Goal: Information Seeking & Learning: Learn about a topic

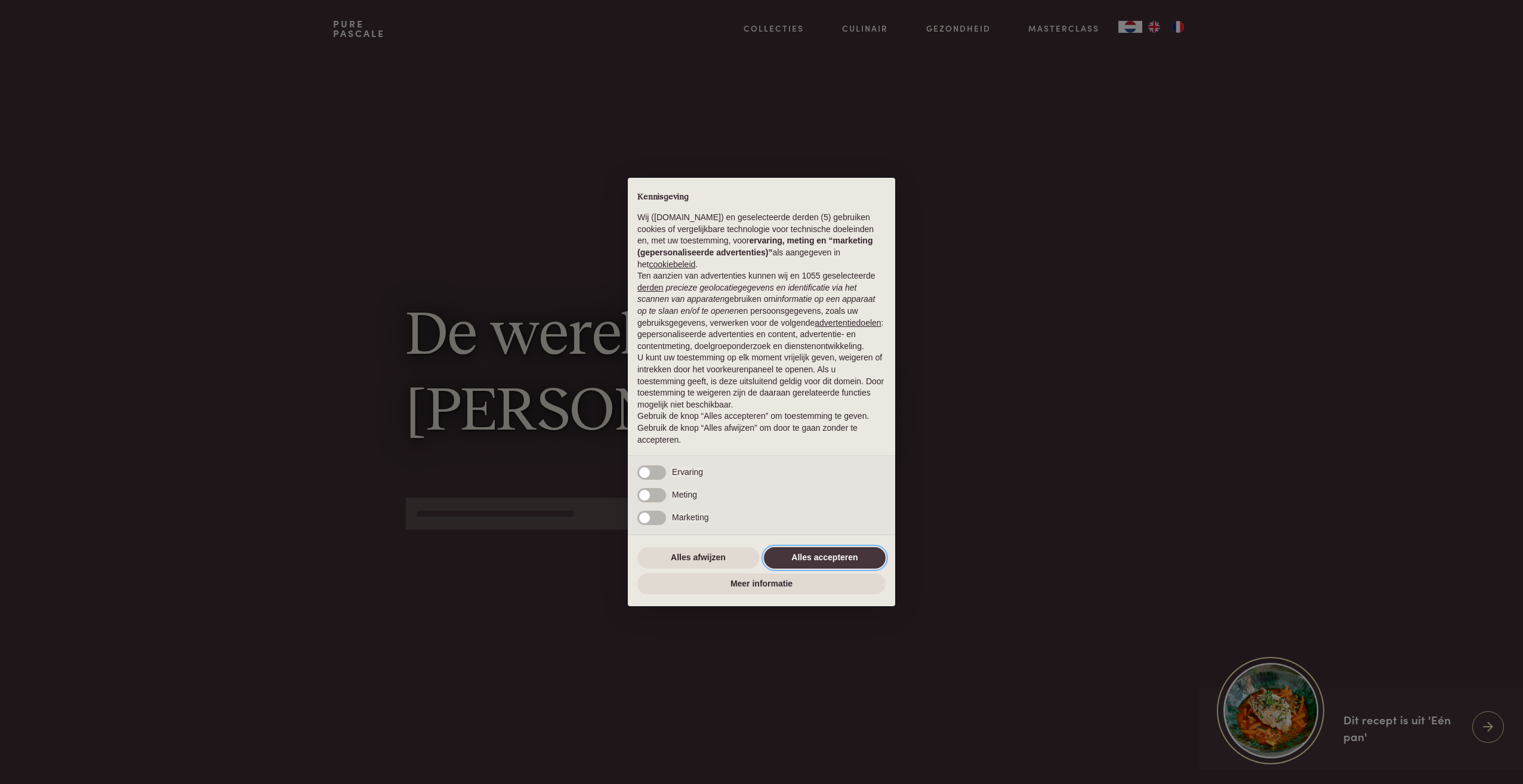
click at [828, 563] on button "Alles accepteren" at bounding box center [825, 557] width 121 height 22
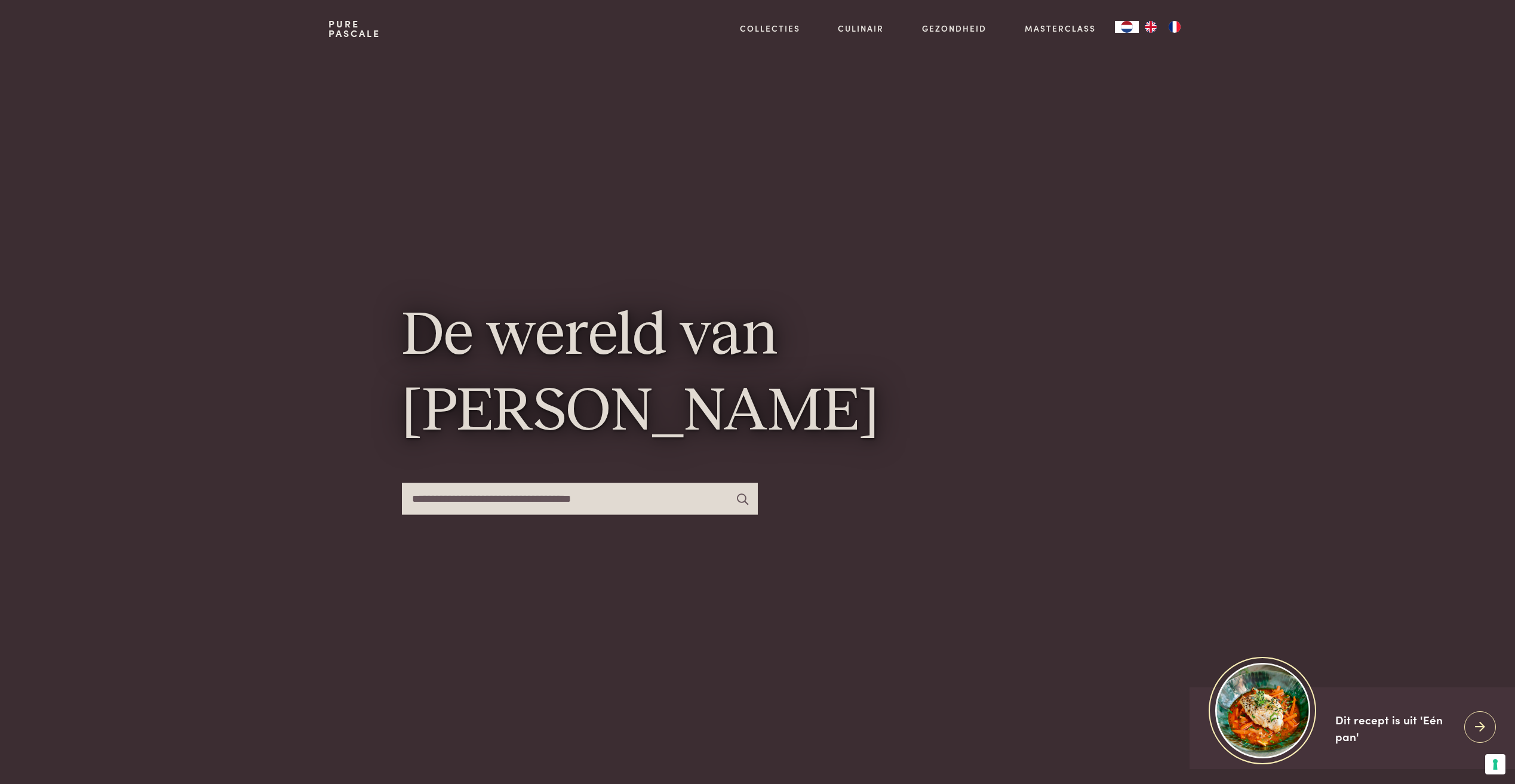
click at [582, 495] on input "text" at bounding box center [580, 499] width 356 height 32
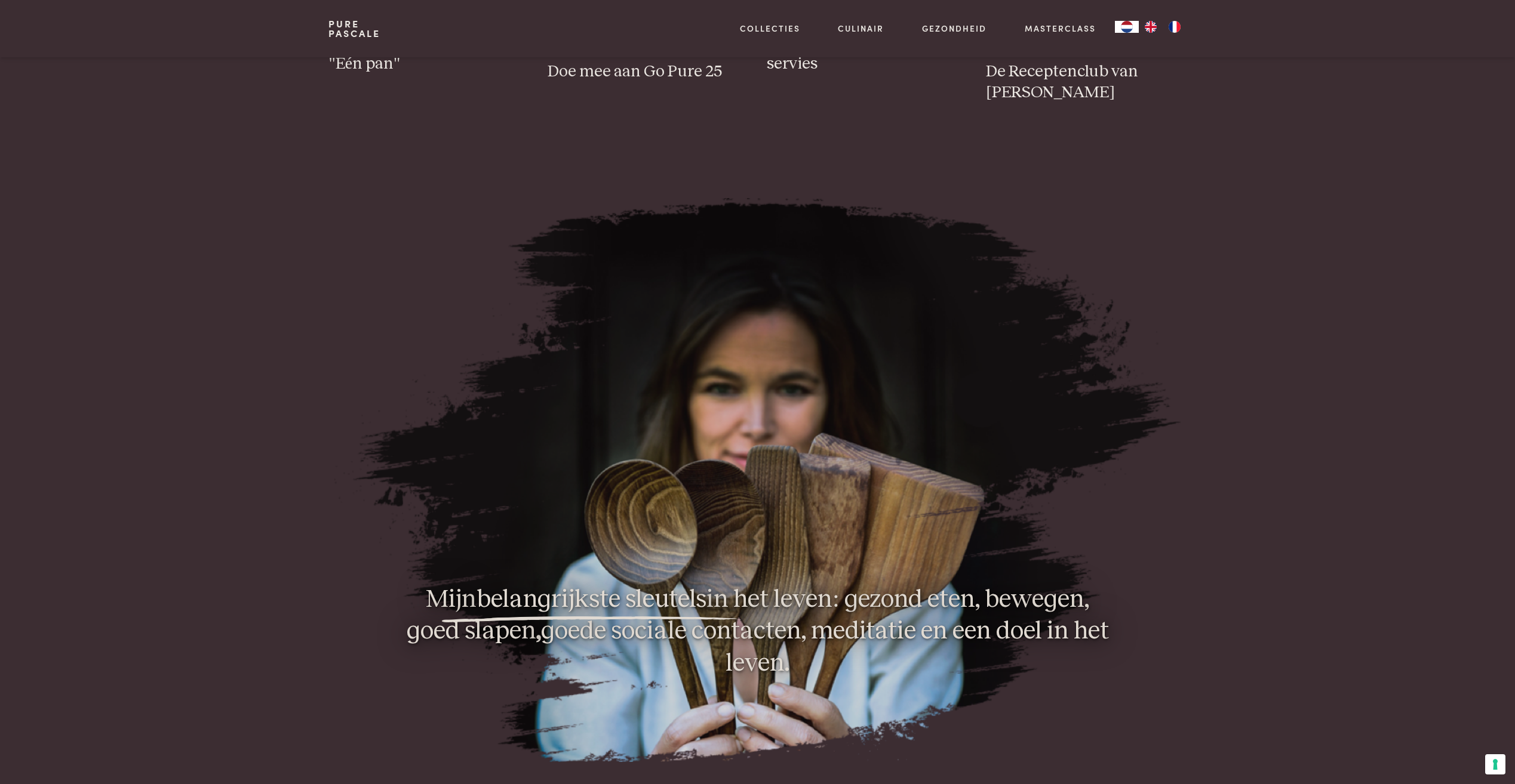
scroll to position [1193, 0]
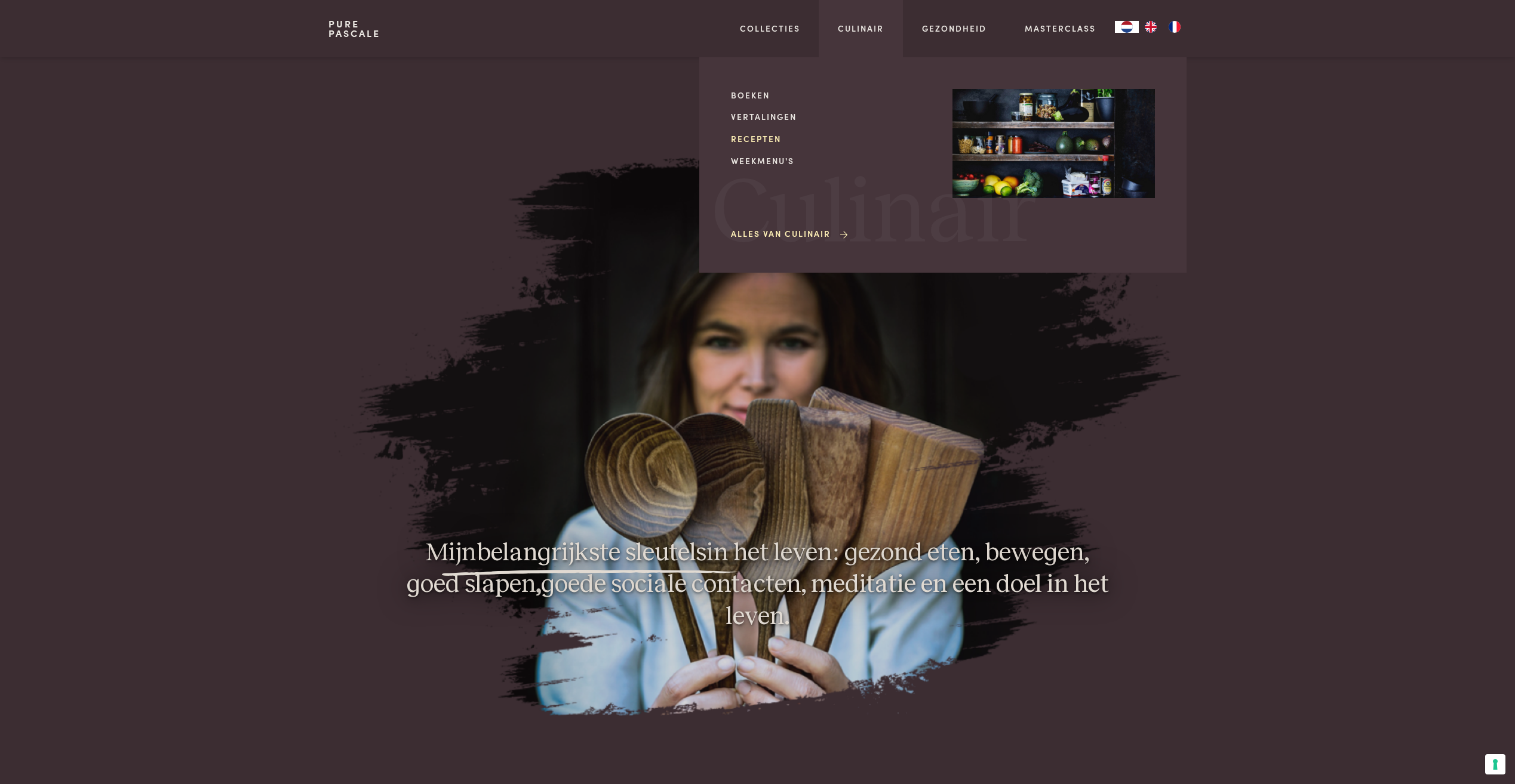
click at [754, 137] on link "Recepten" at bounding box center [831, 138] width 202 height 12
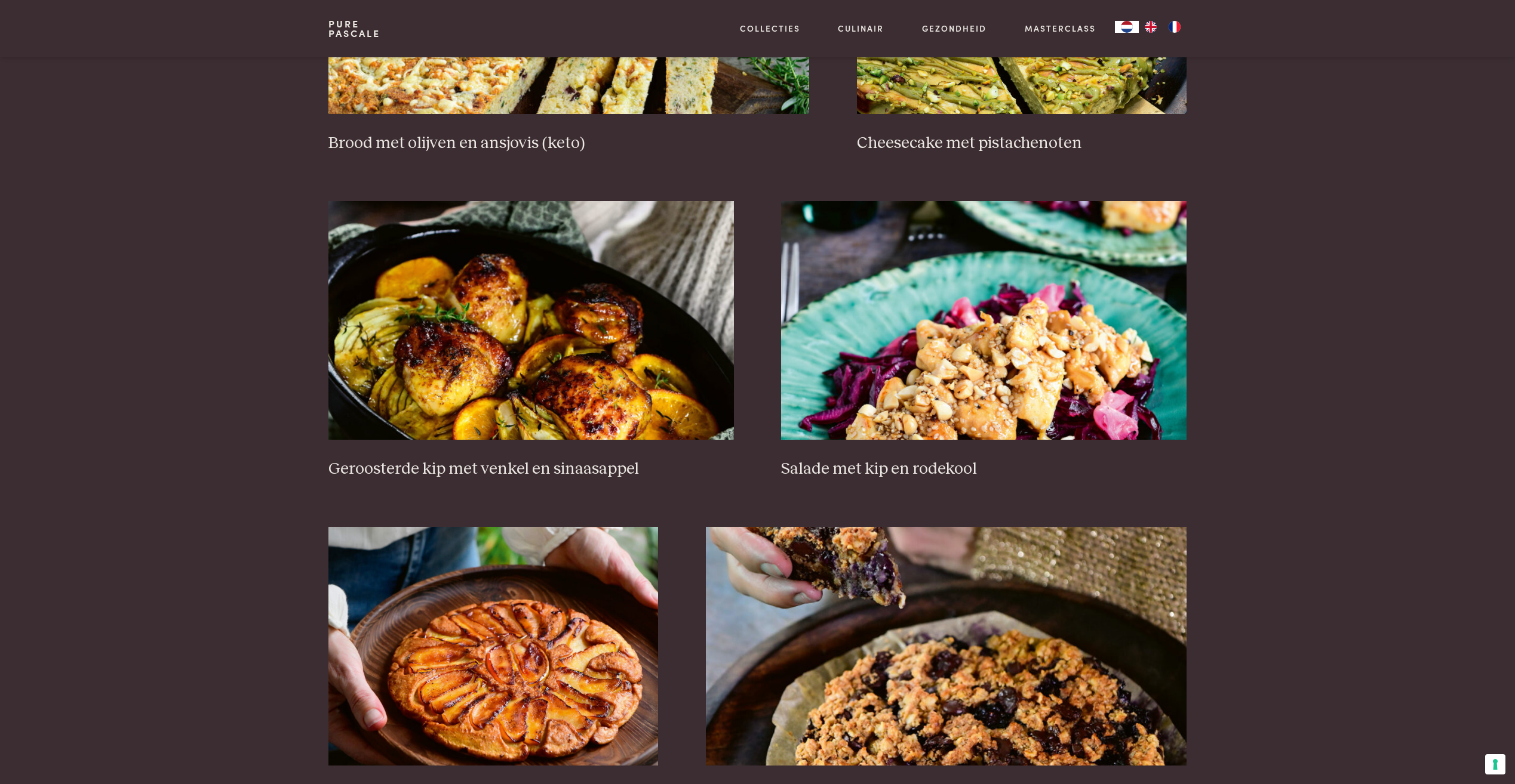
scroll to position [1372, 0]
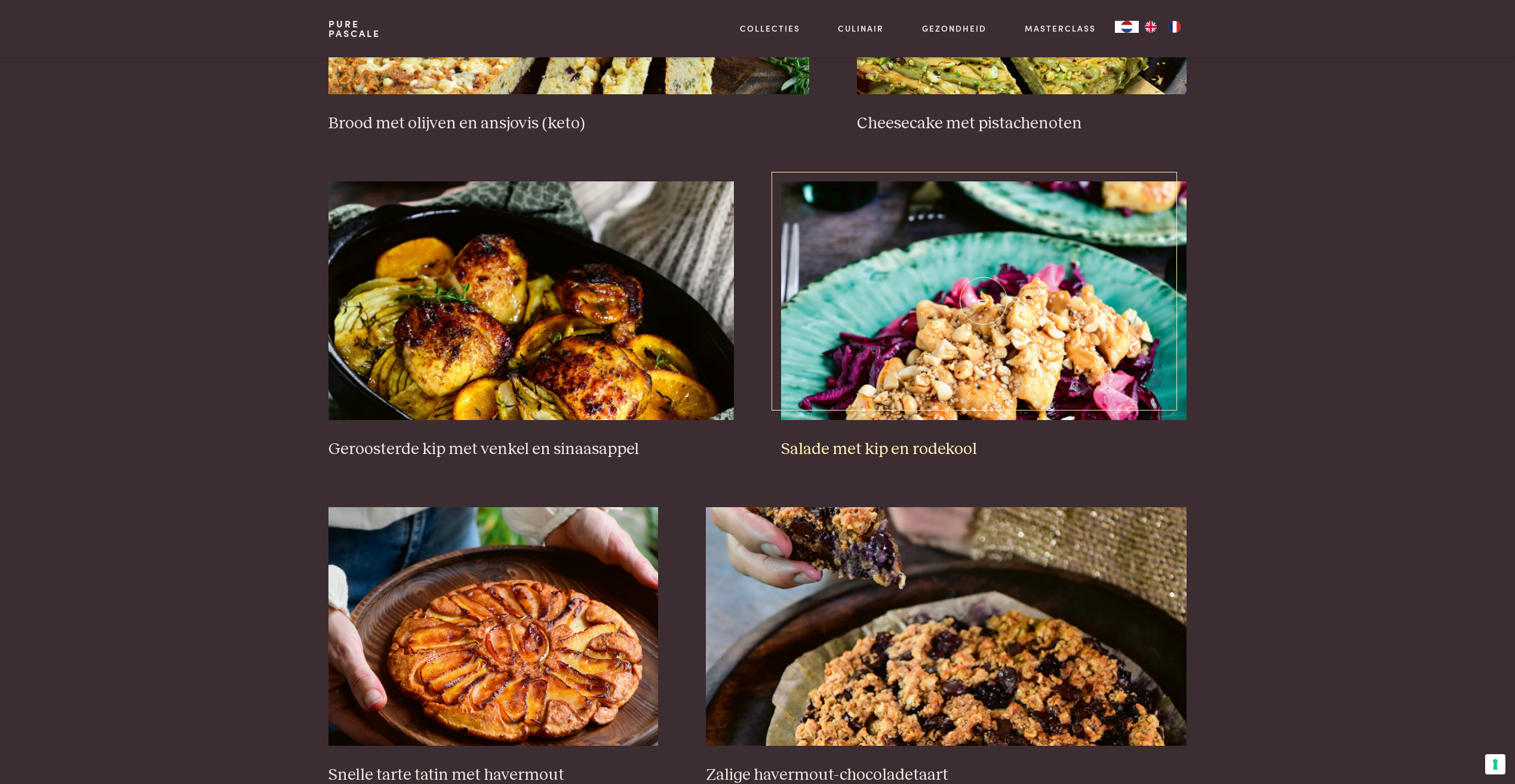
click at [1029, 382] on img at bounding box center [983, 301] width 405 height 239
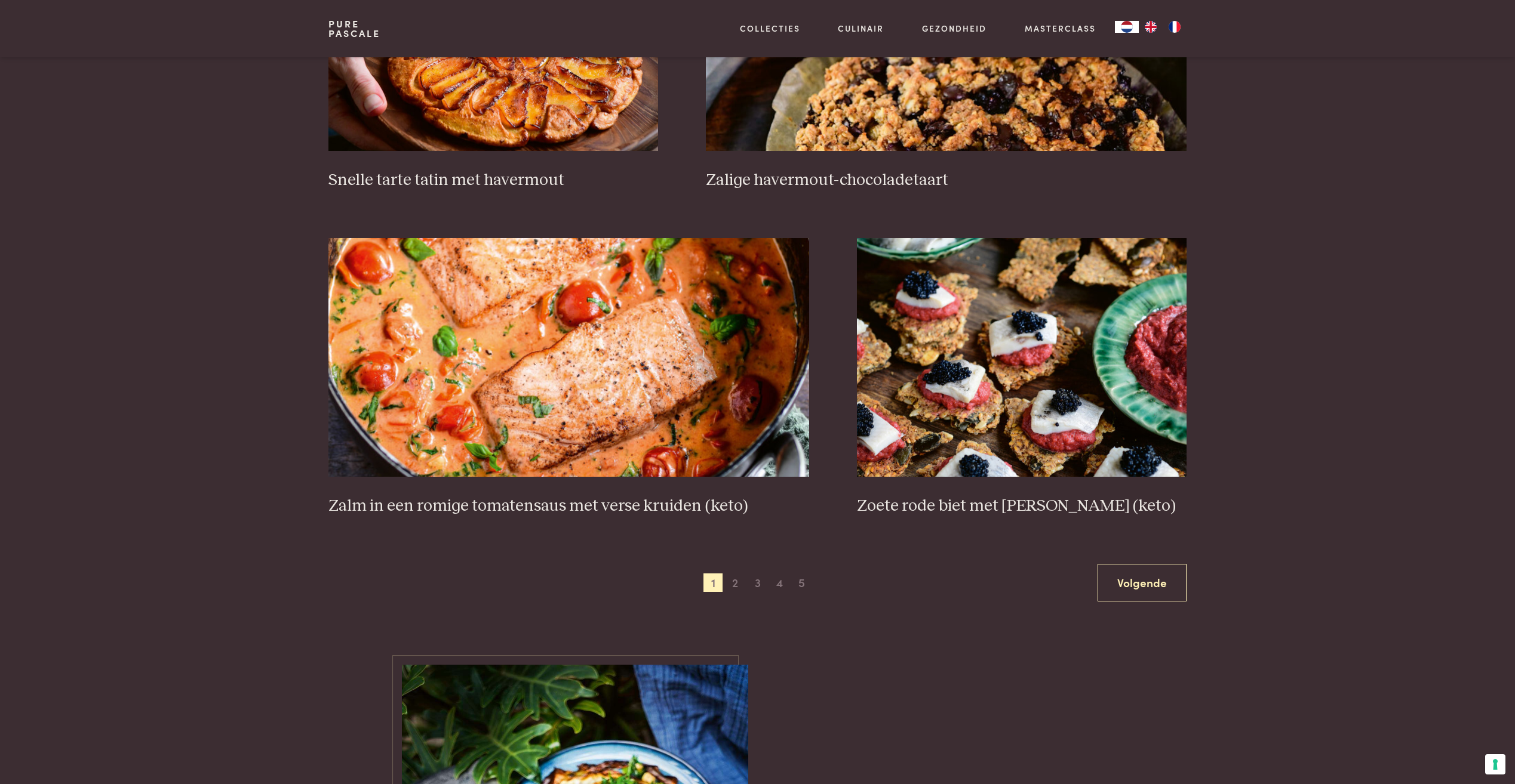
scroll to position [1970, 0]
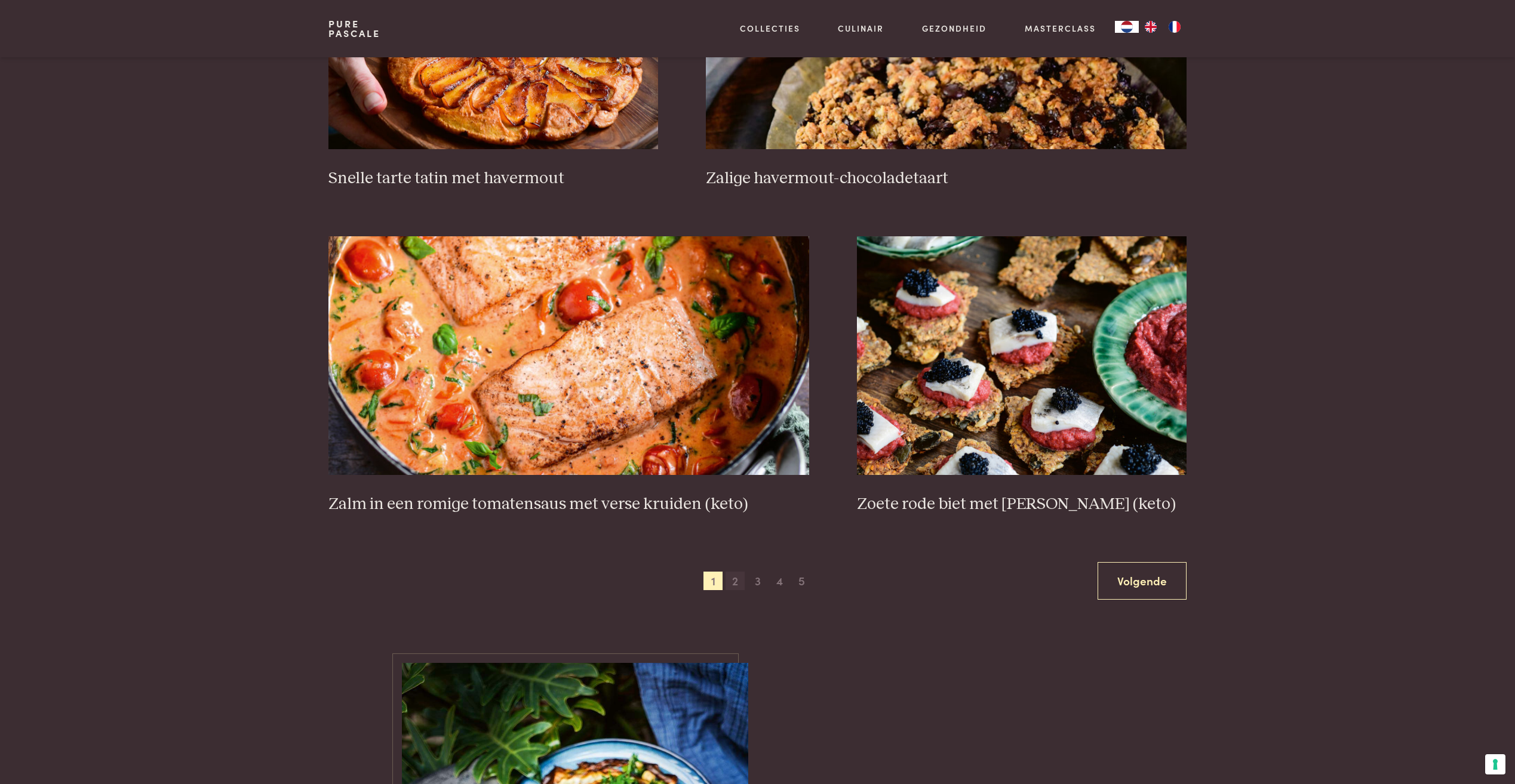
click at [732, 584] on span "2" at bounding box center [734, 581] width 19 height 19
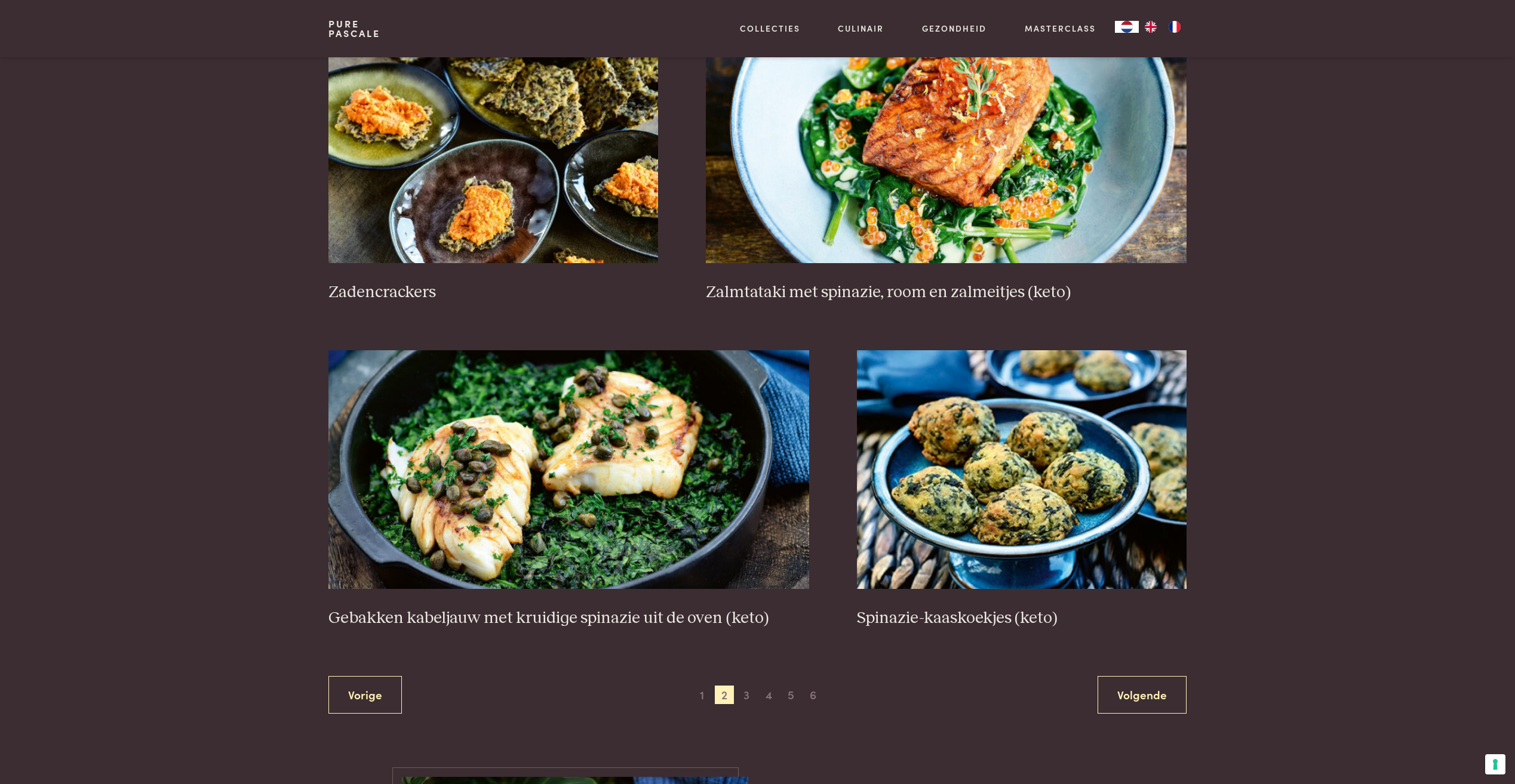
scroll to position [1885, 0]
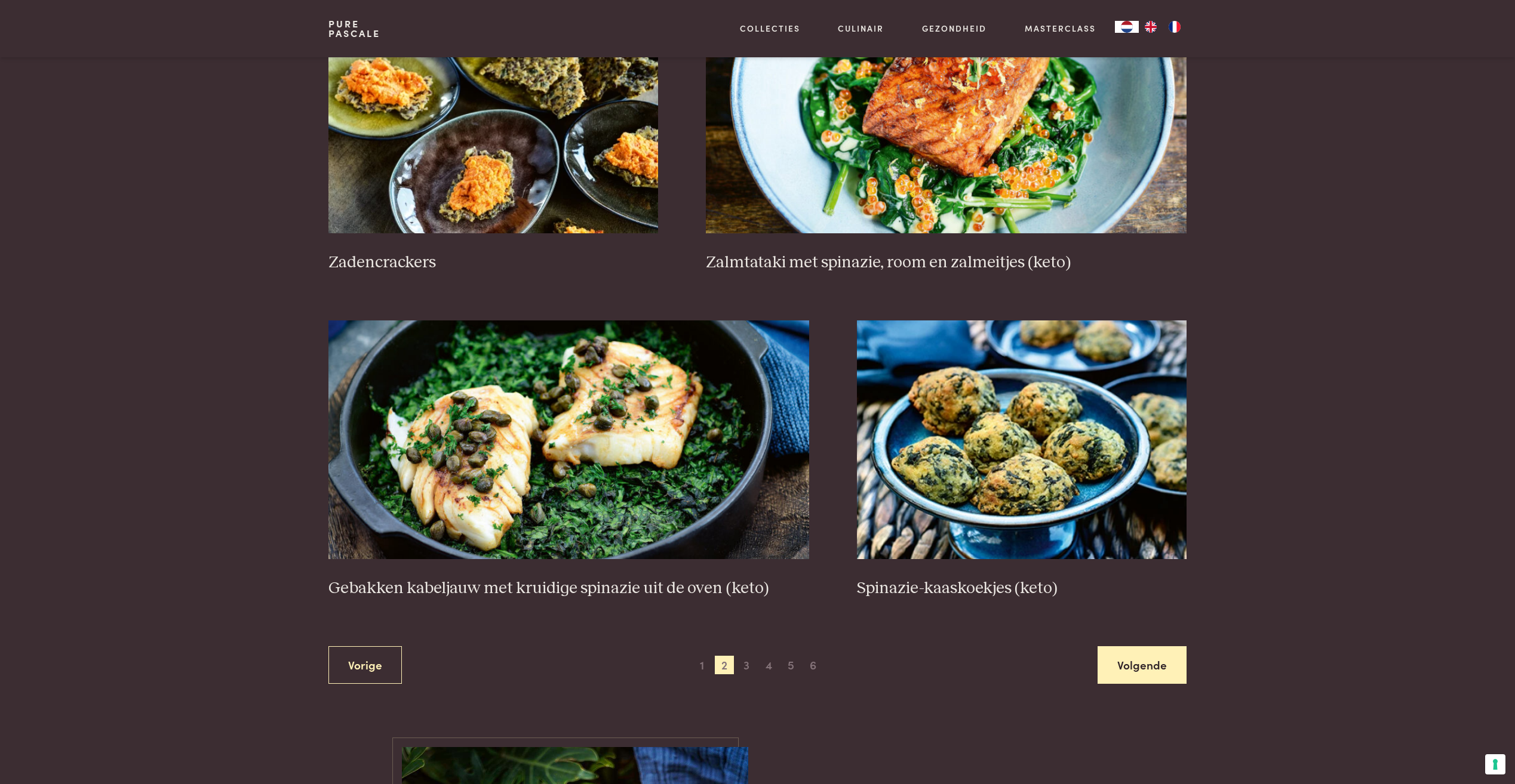
click at [1138, 664] on link "Volgende" at bounding box center [1142, 665] width 89 height 38
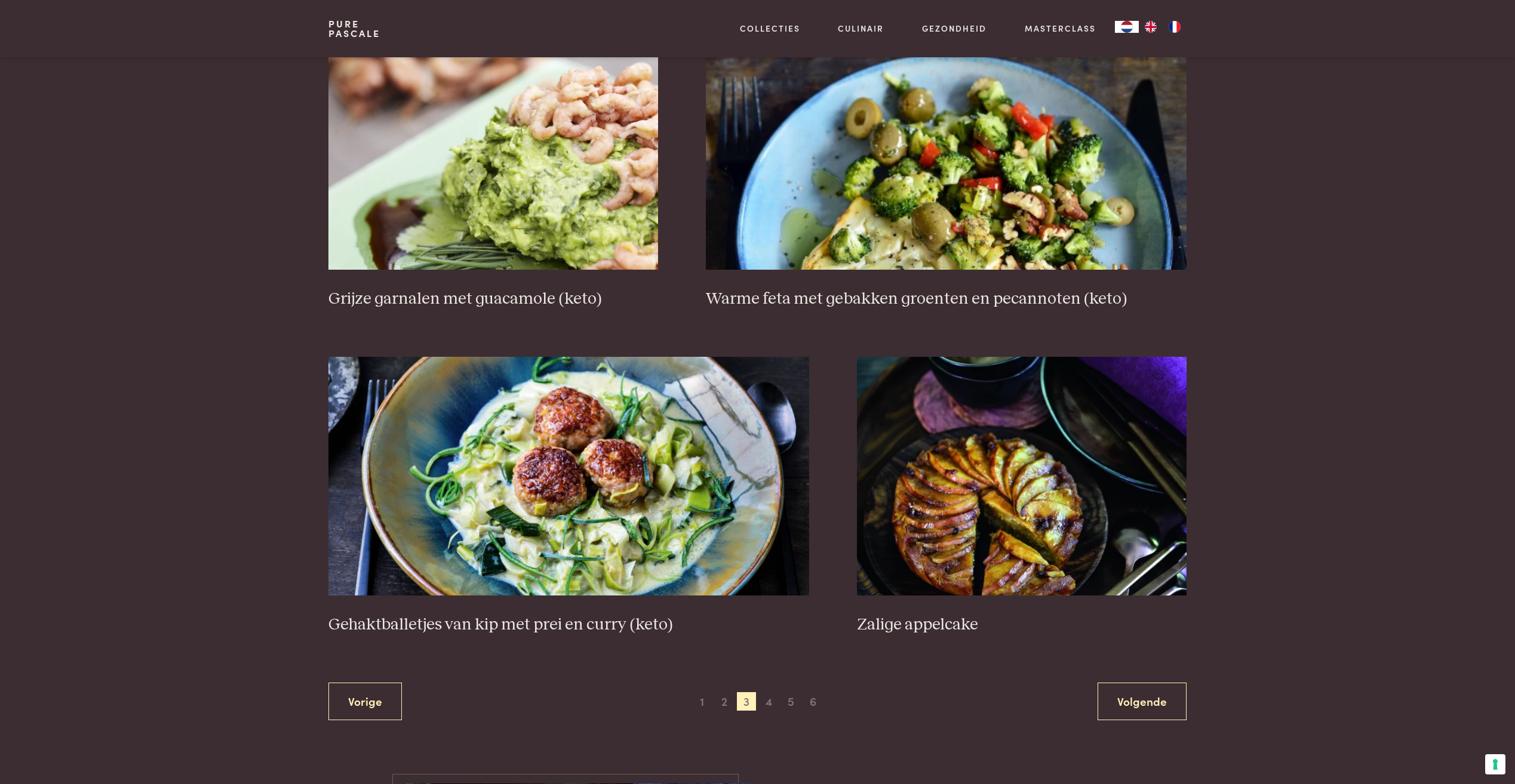
scroll to position [1945, 0]
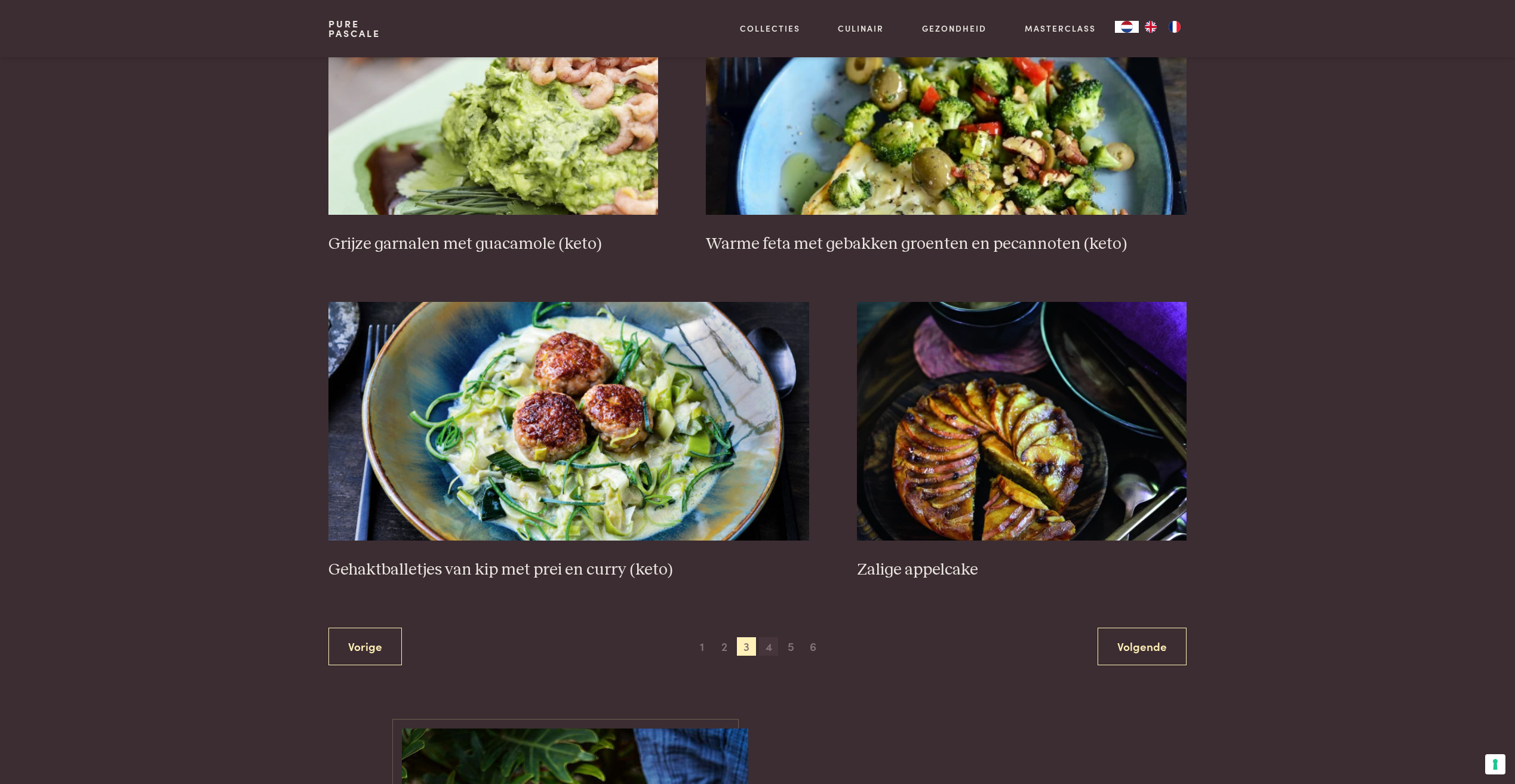
click at [767, 650] on span "4" at bounding box center [768, 647] width 19 height 19
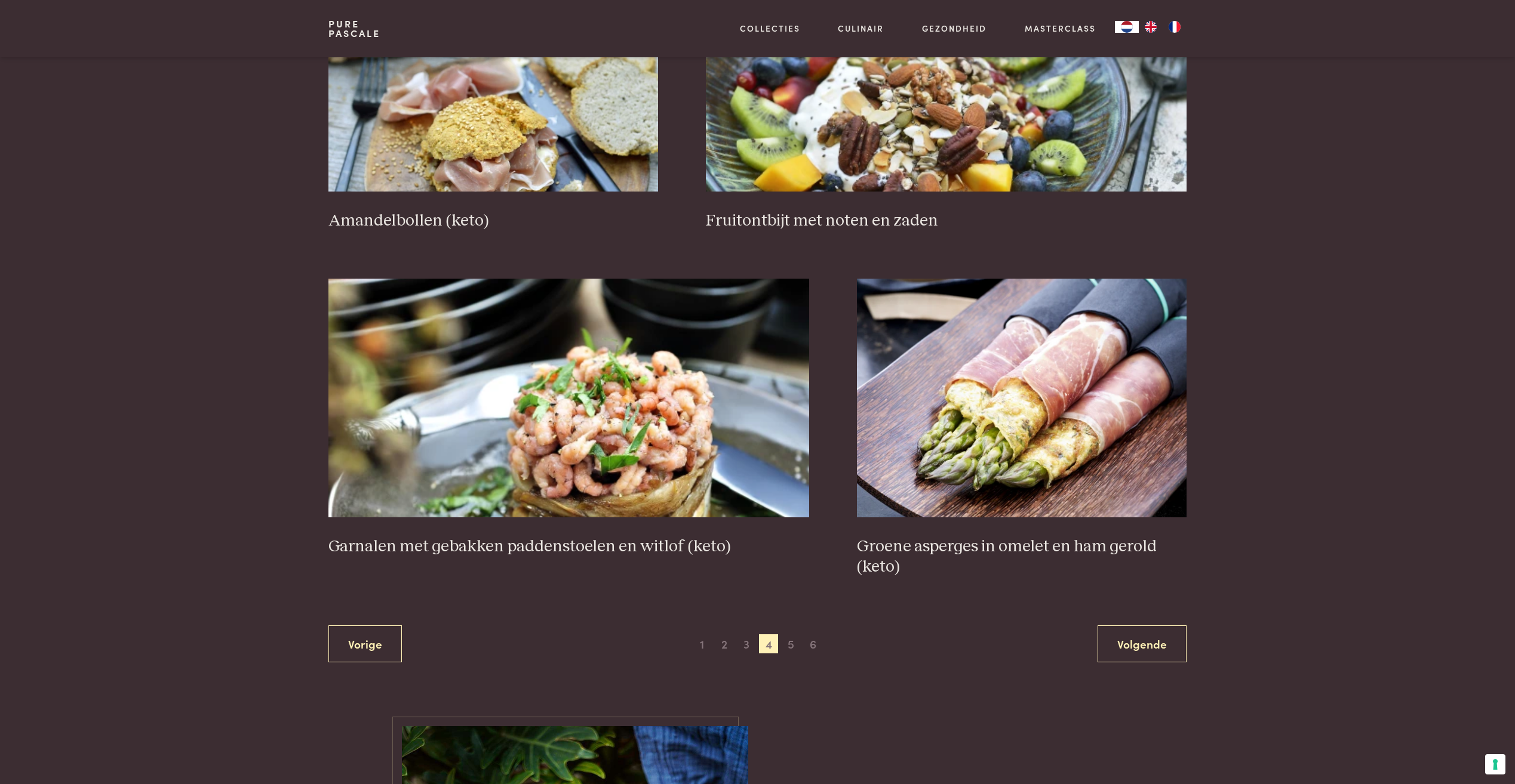
scroll to position [1945, 0]
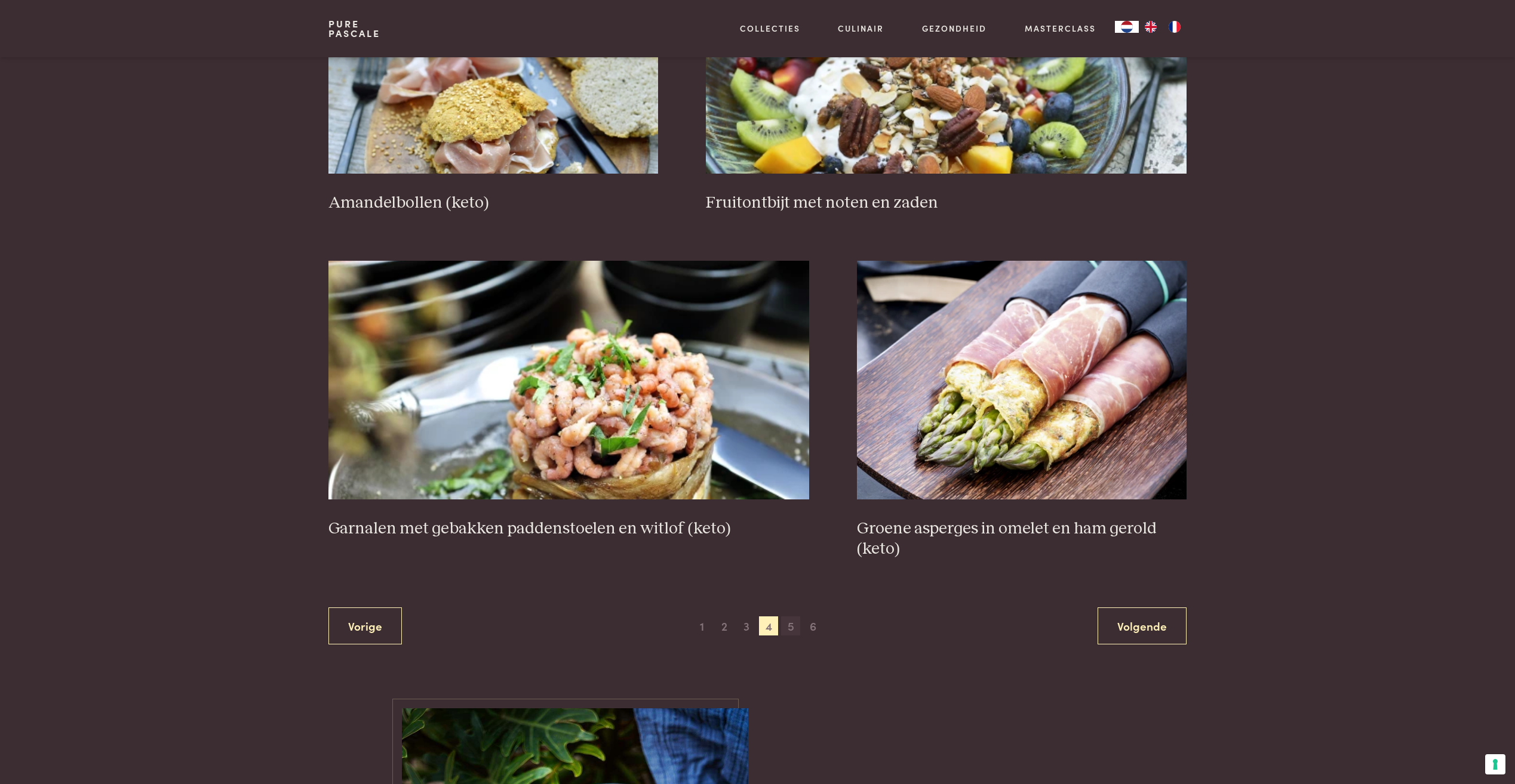
click at [785, 627] on span "5" at bounding box center [790, 626] width 19 height 19
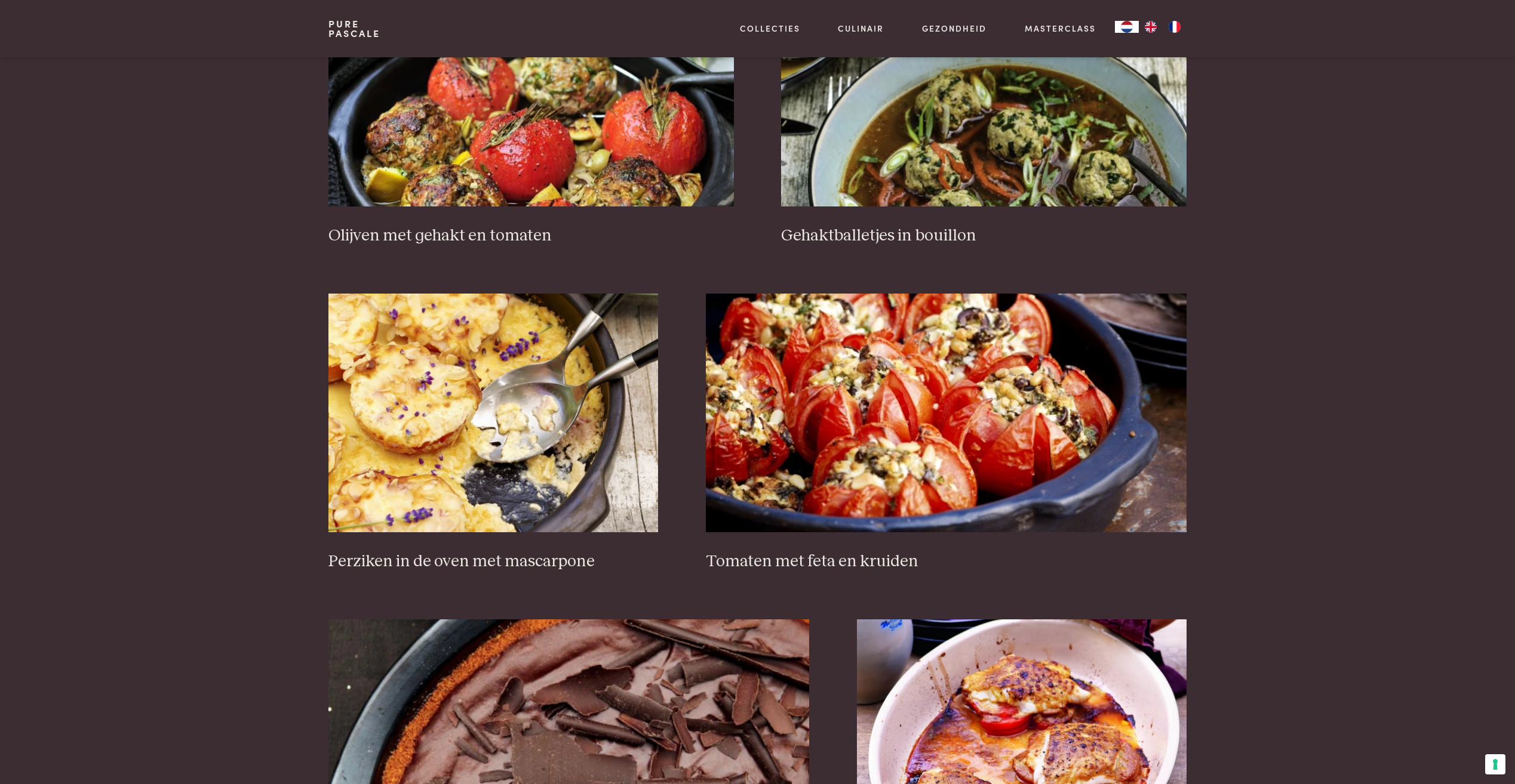
scroll to position [1587, 0]
click at [807, 559] on h3 "Tomaten met feta en kruiden" at bounding box center [946, 561] width 480 height 21
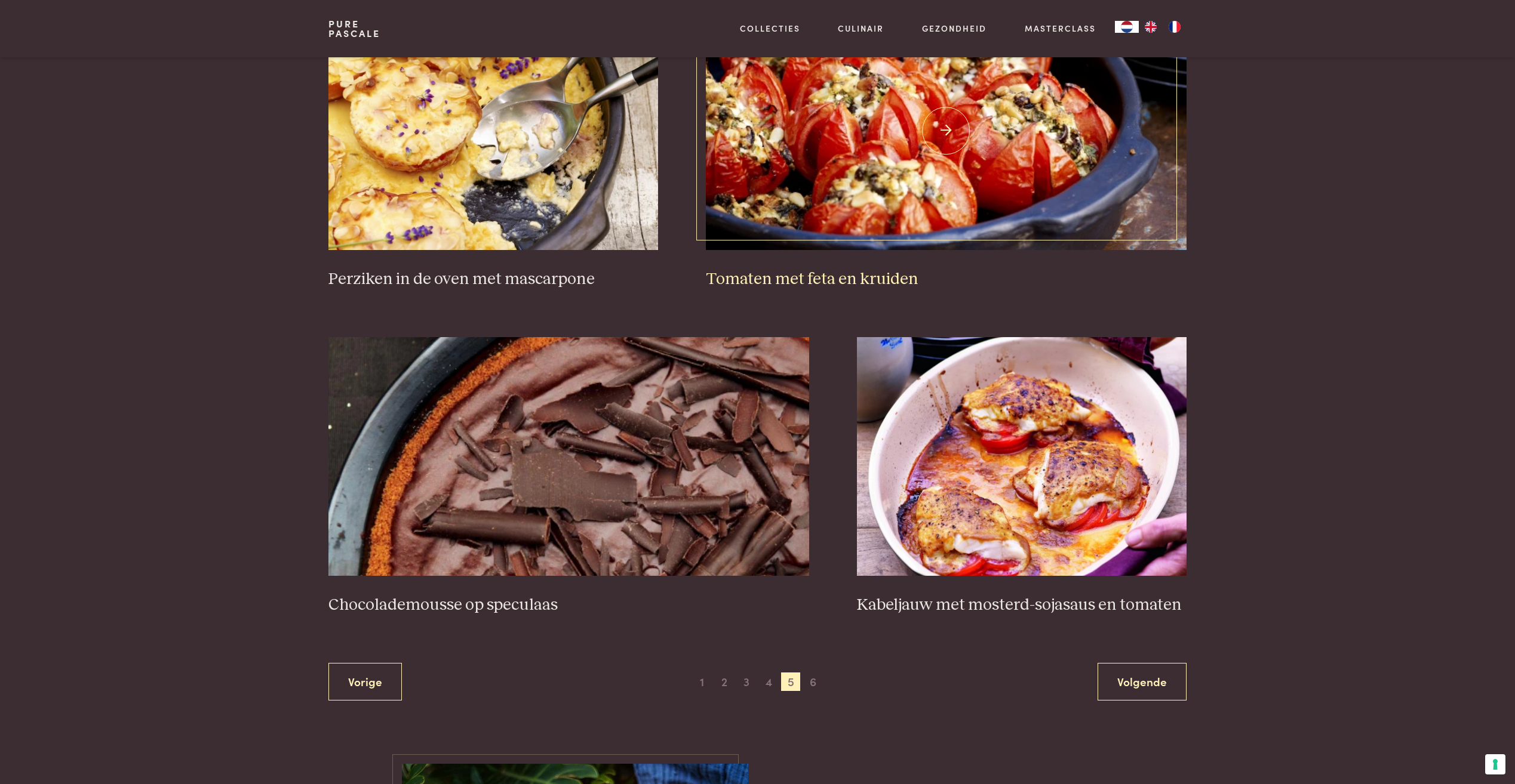
scroll to position [1885, 0]
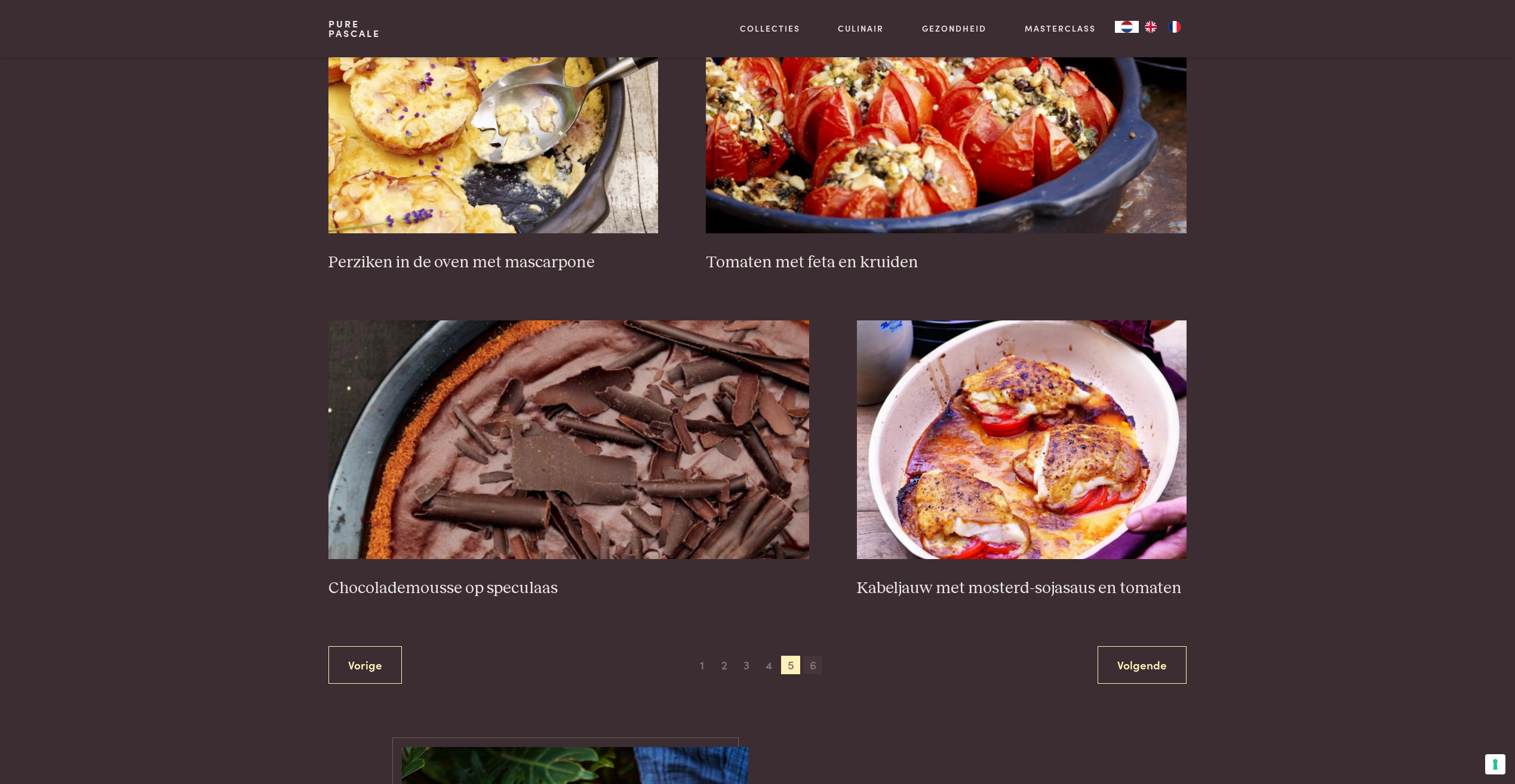
click at [807, 664] on span "6" at bounding box center [814, 665] width 19 height 19
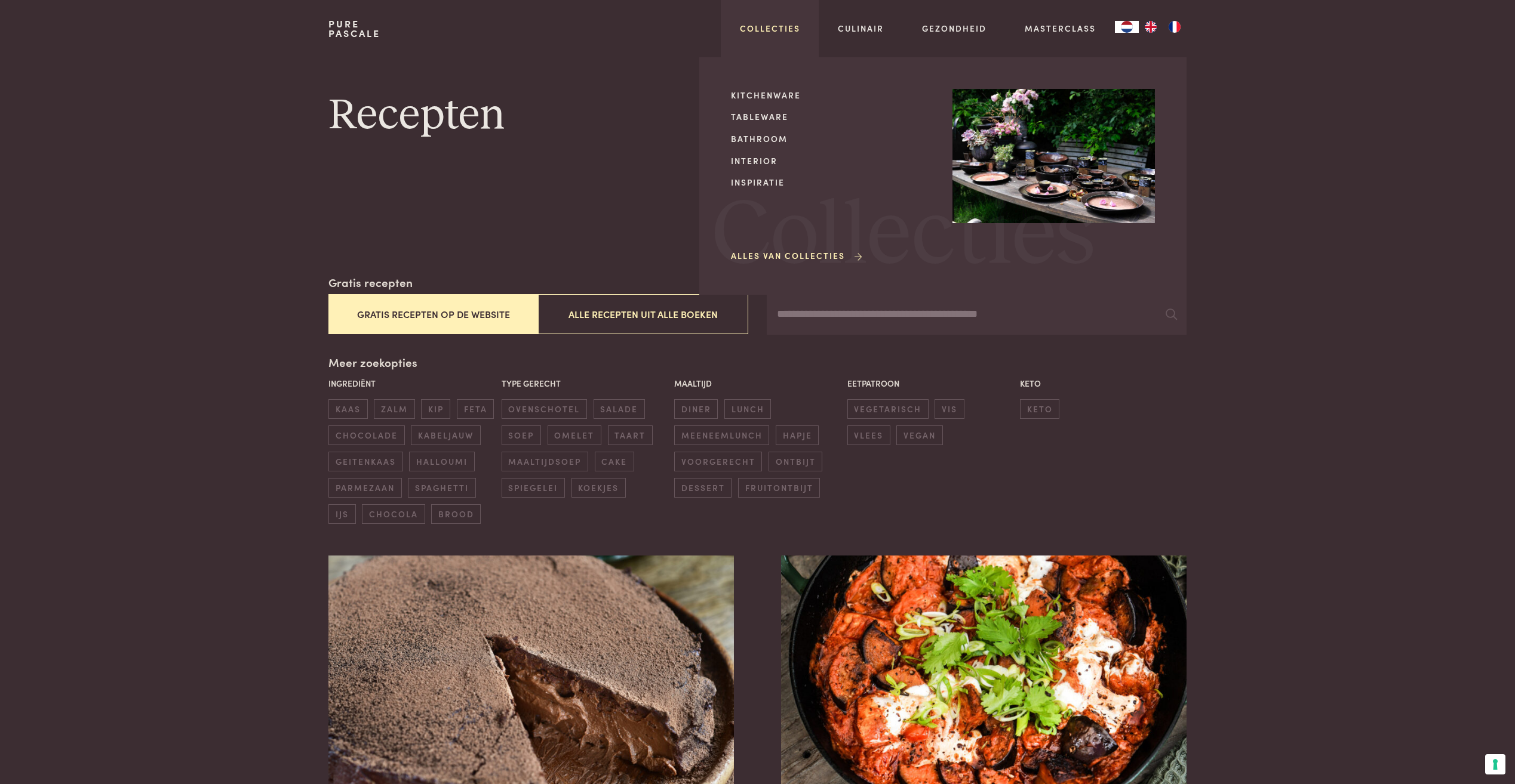
click at [773, 23] on link "Collecties" at bounding box center [770, 27] width 60 height 12
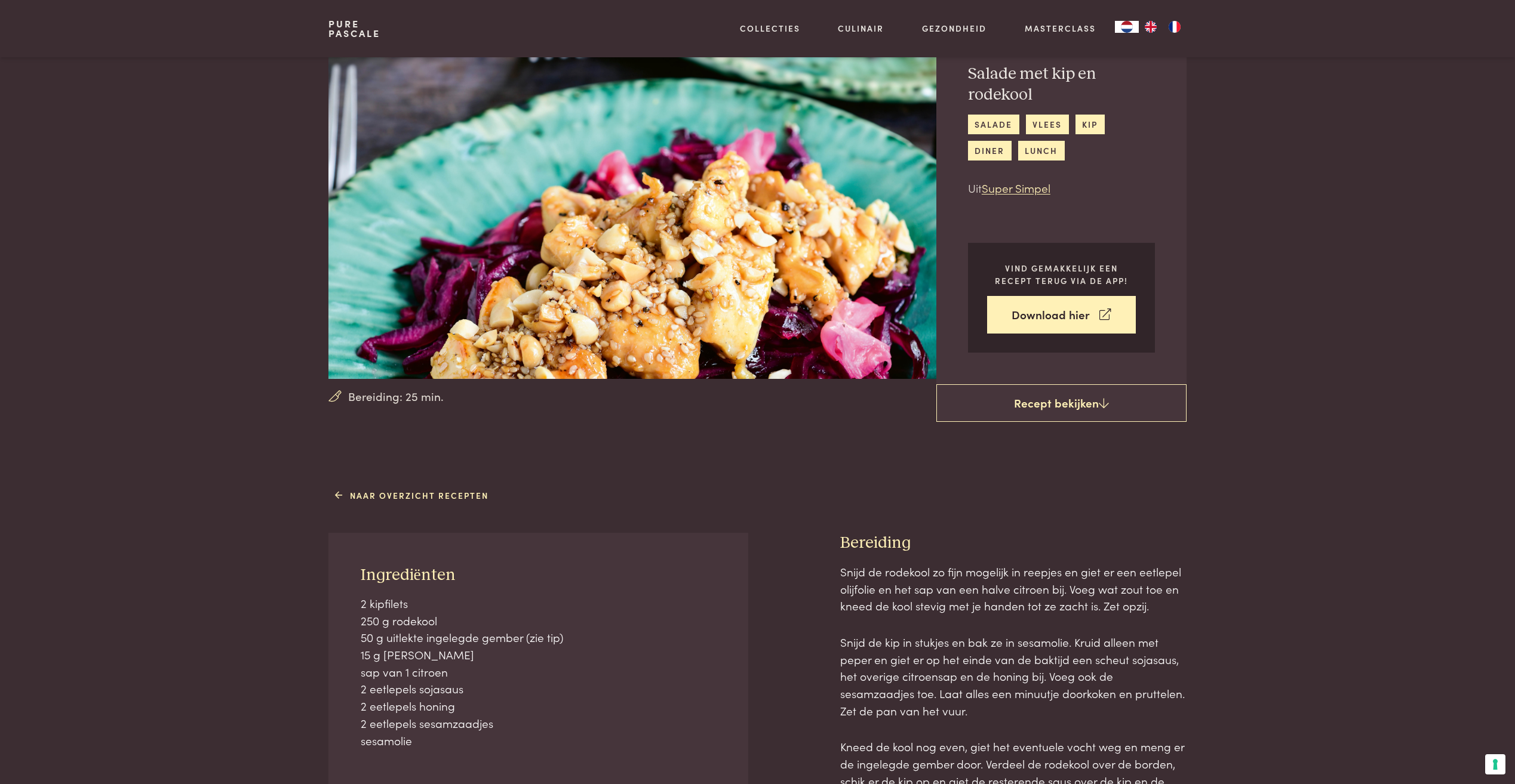
scroll to position [179, 0]
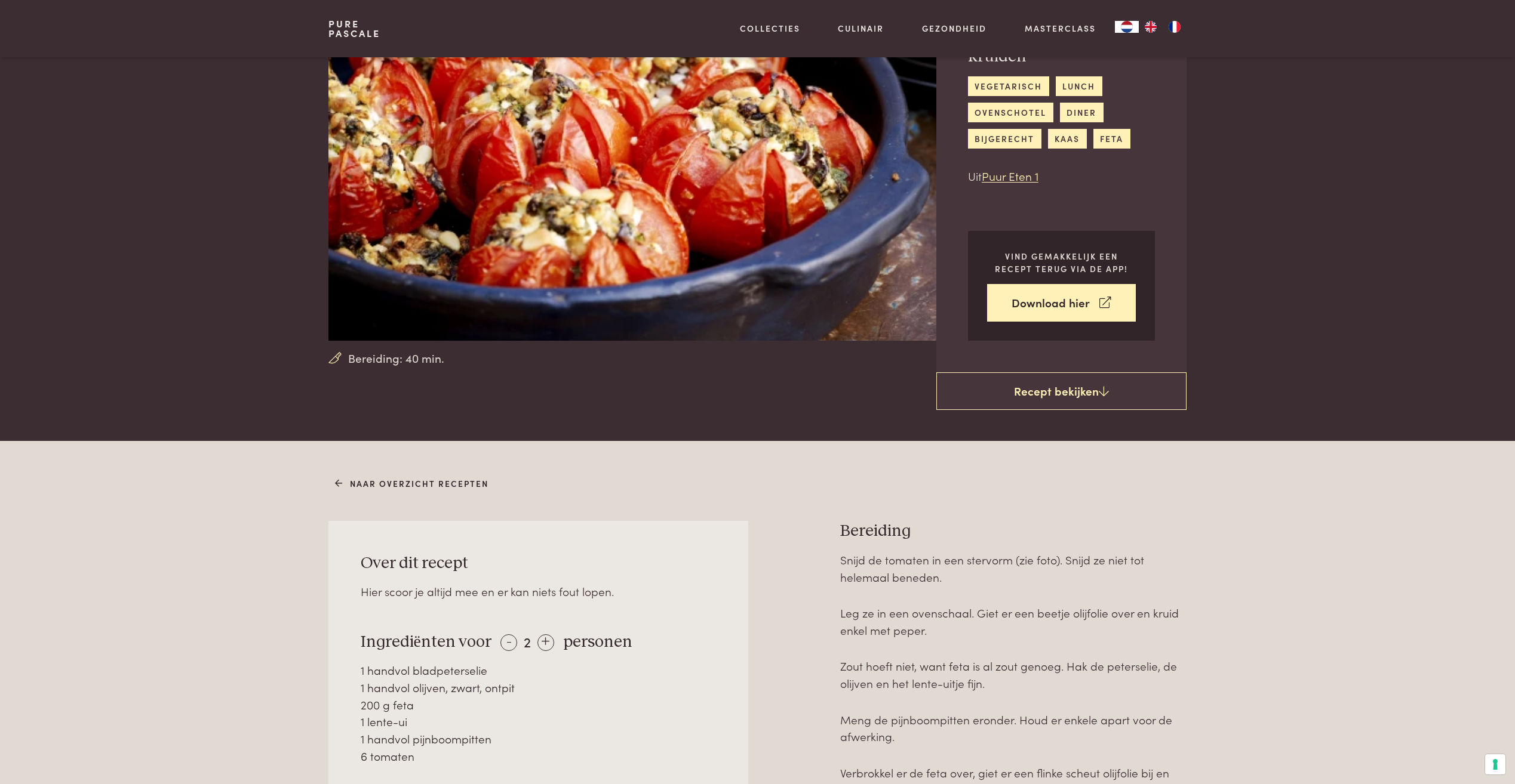
scroll to position [120, 0]
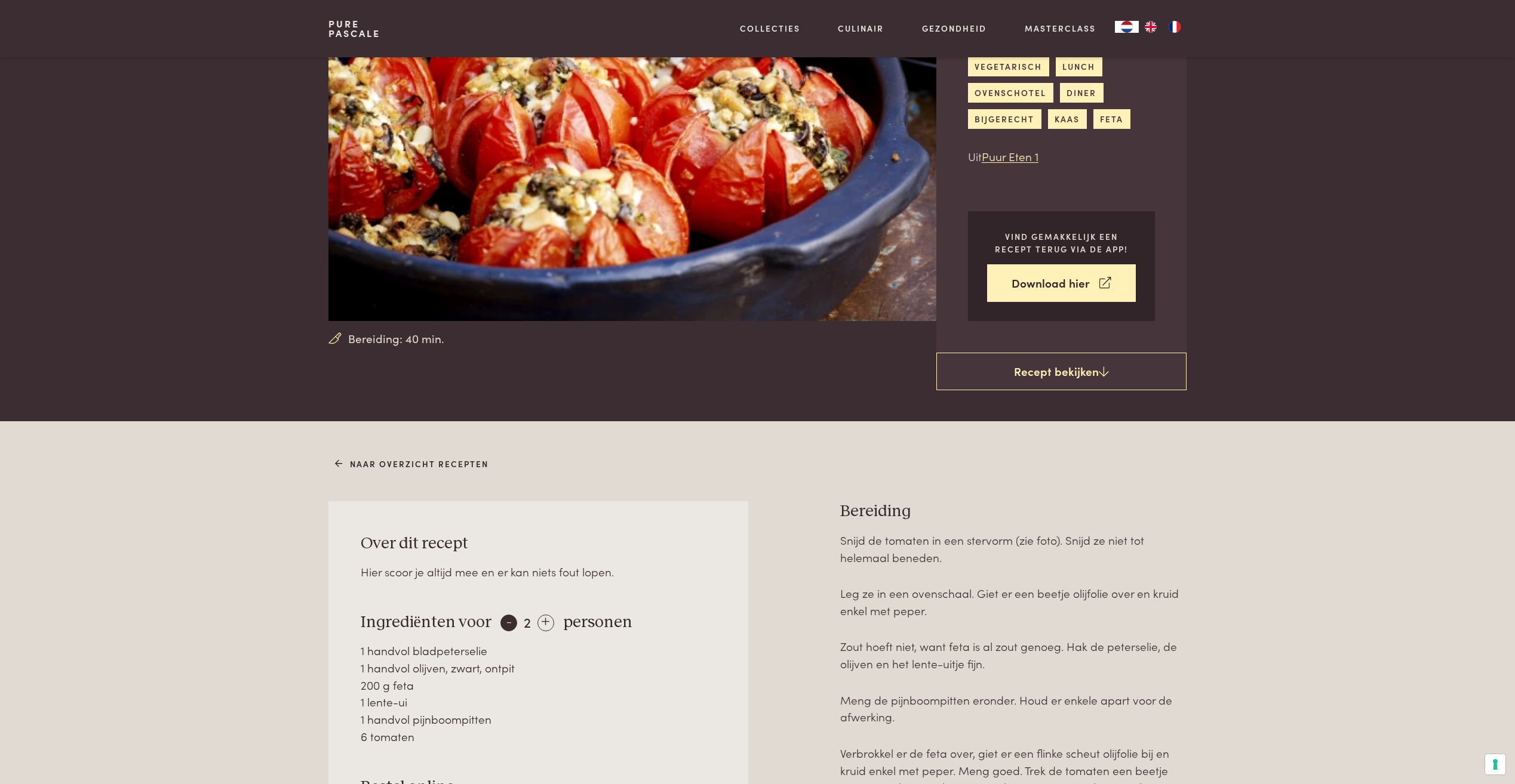
click at [508, 625] on div "-" at bounding box center [508, 623] width 17 height 17
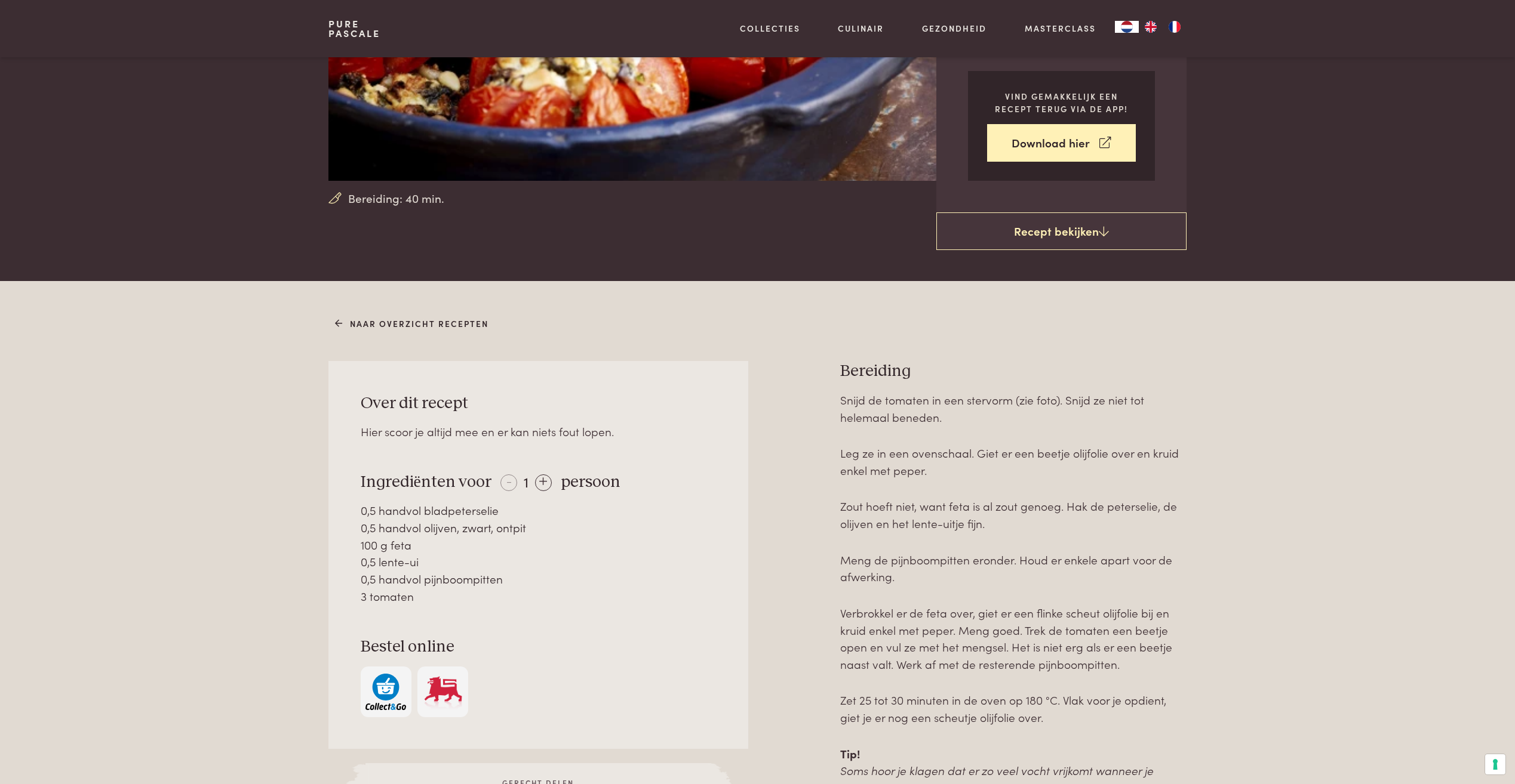
scroll to position [239, 0]
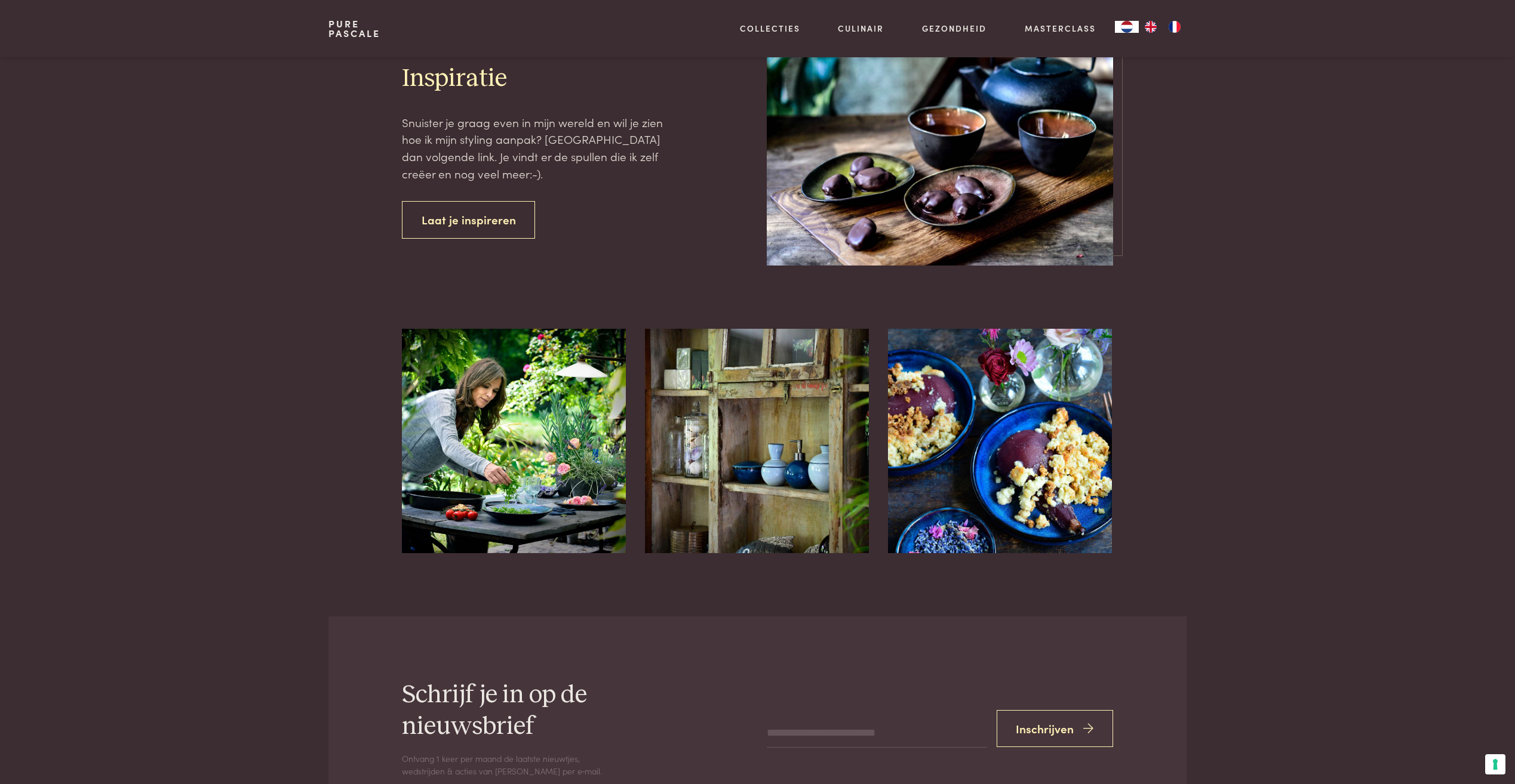
scroll to position [1313, 0]
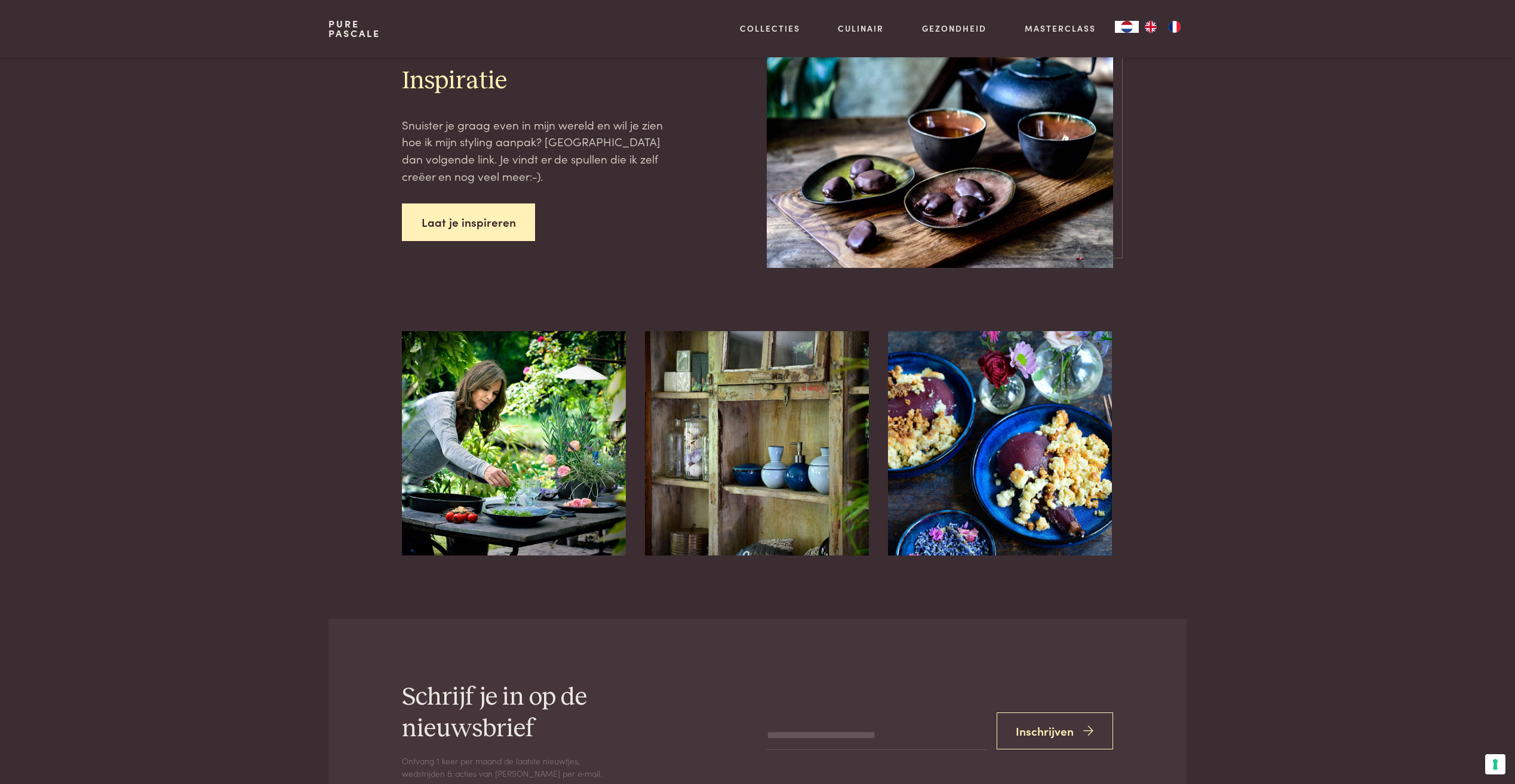
click at [489, 210] on link "Laat je inspireren" at bounding box center [469, 222] width 134 height 38
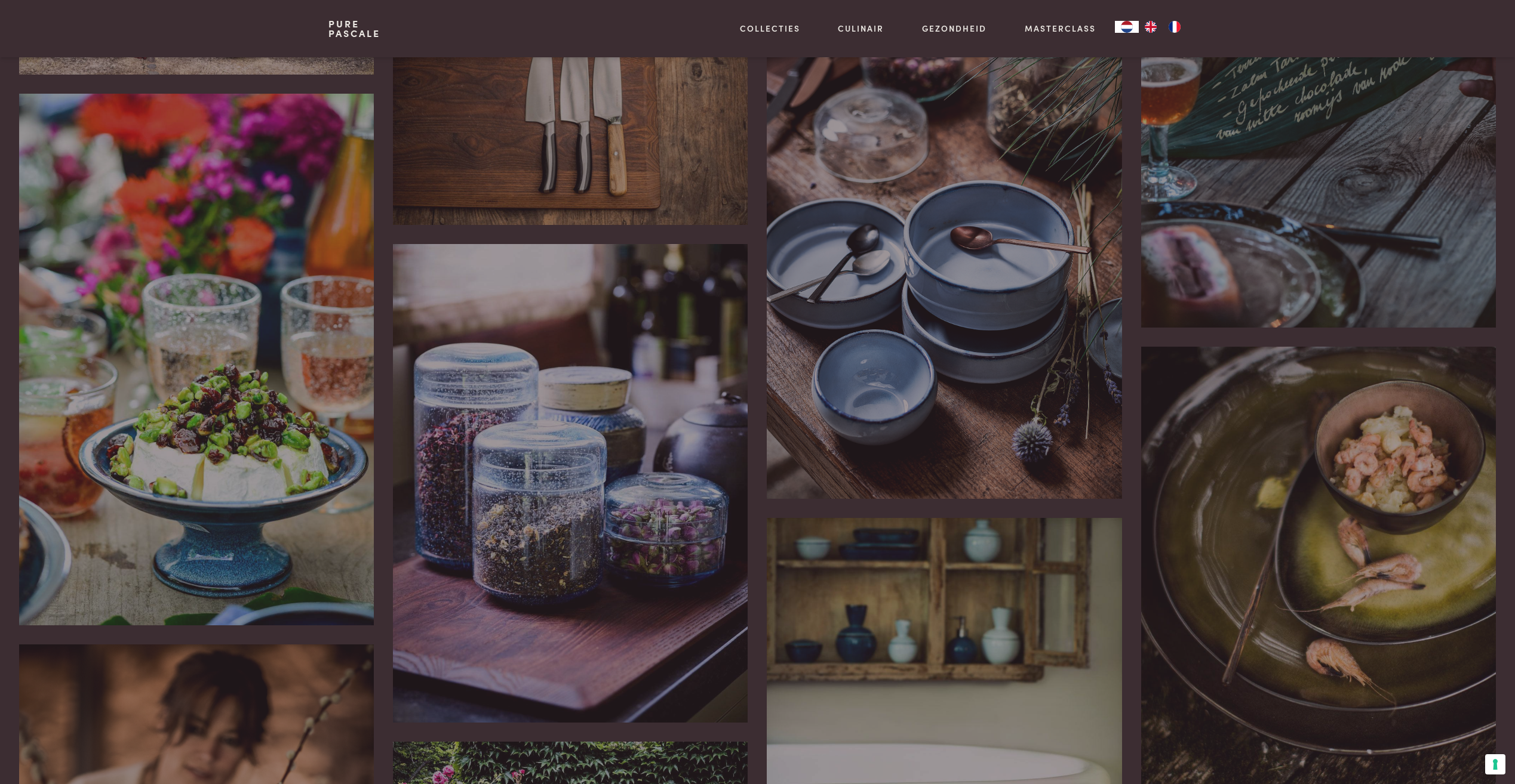
scroll to position [1910, 0]
